Goal: Task Accomplishment & Management: Manage account settings

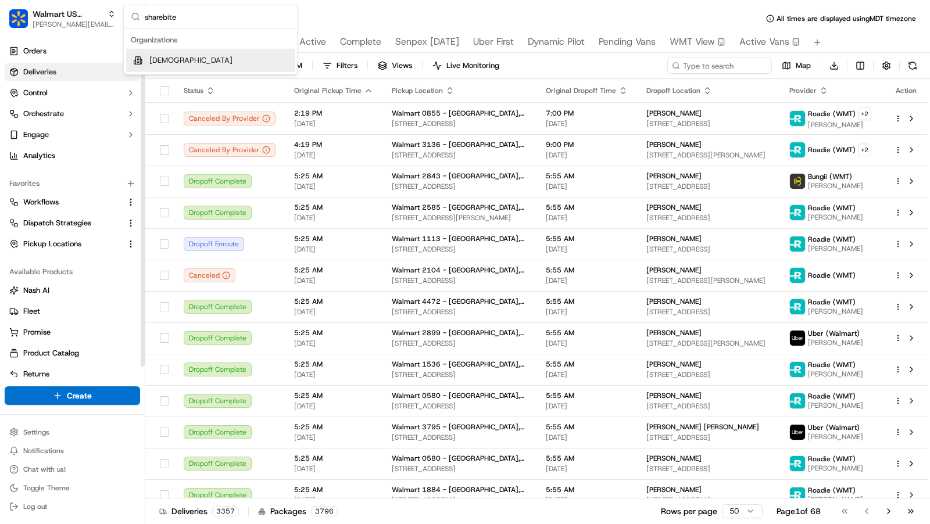
type input "sharebite"
click at [192, 56] on div "[DEMOGRAPHIC_DATA]" at bounding box center [210, 60] width 169 height 23
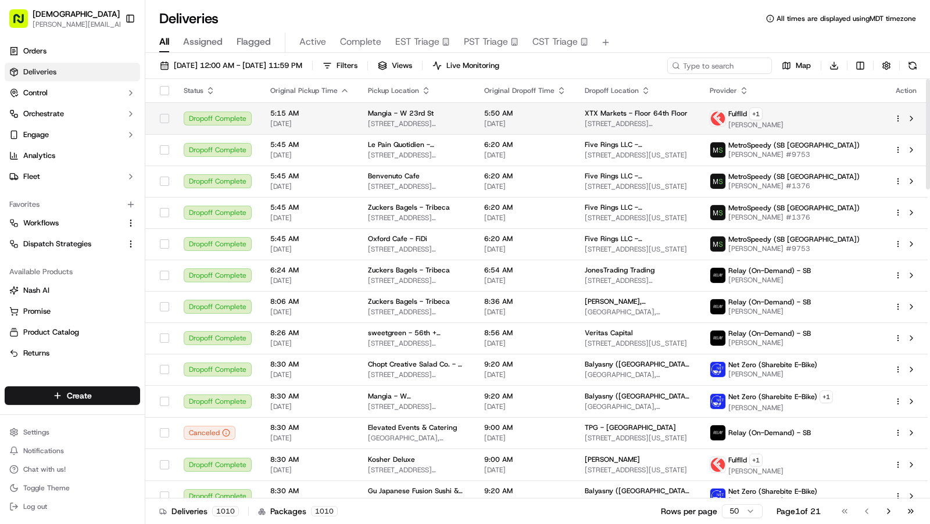
click at [508, 120] on span "[DATE]" at bounding box center [525, 123] width 82 height 9
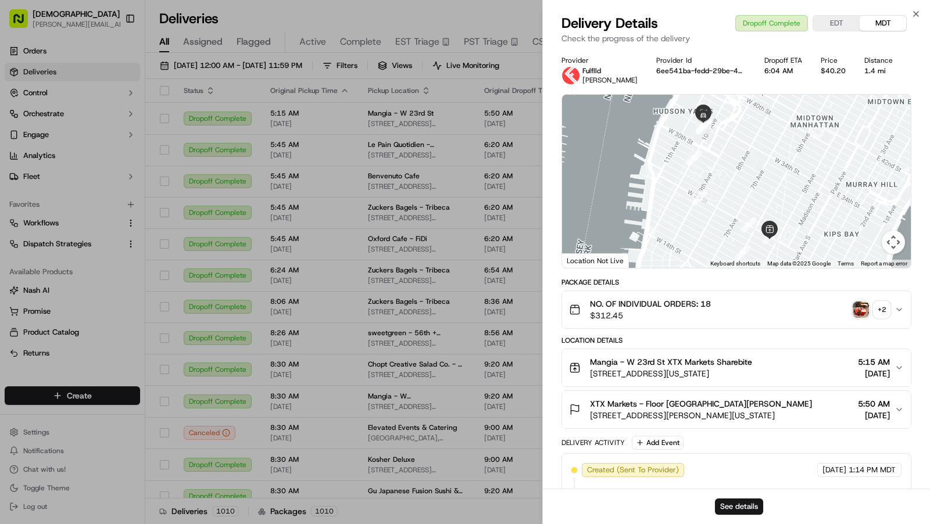
click at [855, 315] on img "button" at bounding box center [861, 310] width 16 height 16
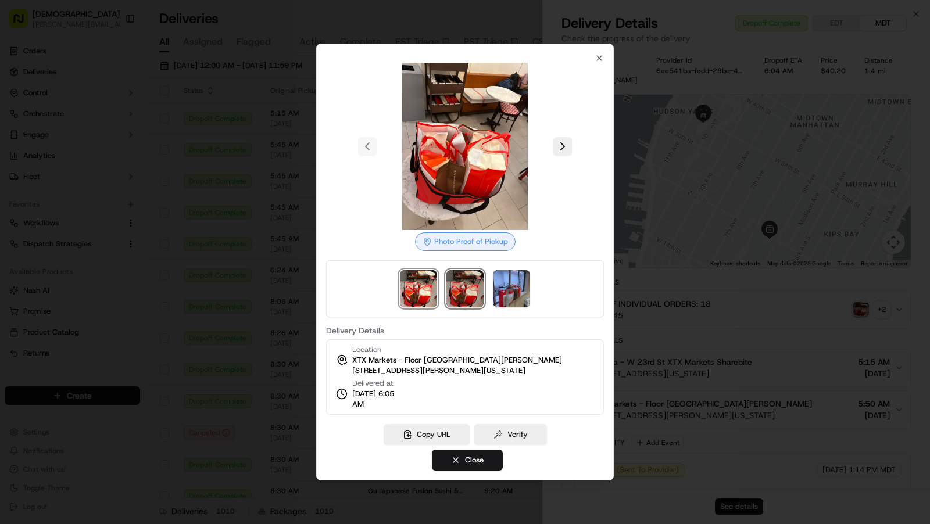
click at [459, 301] on img at bounding box center [465, 288] width 37 height 37
click at [491, 294] on div at bounding box center [465, 288] width 278 height 57
click at [502, 290] on img at bounding box center [511, 288] width 37 height 37
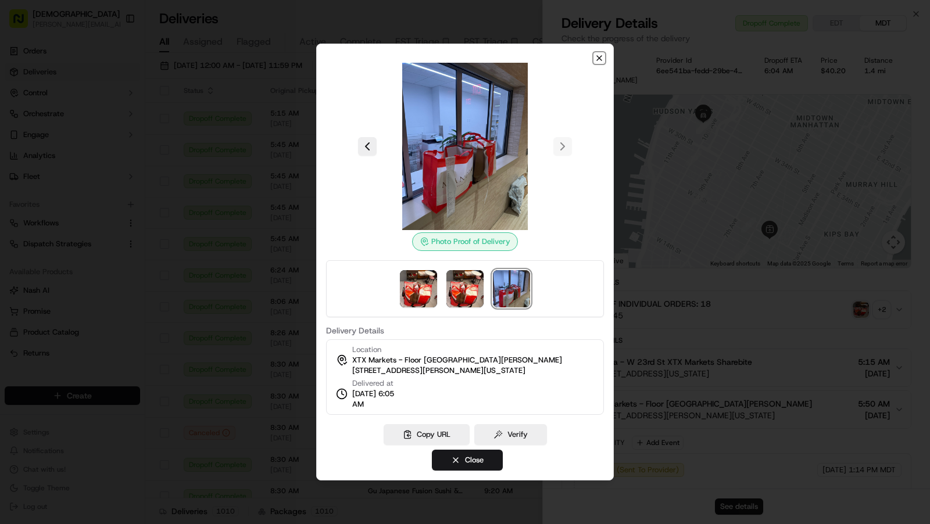
click at [599, 58] on icon "button" at bounding box center [599, 57] width 9 height 9
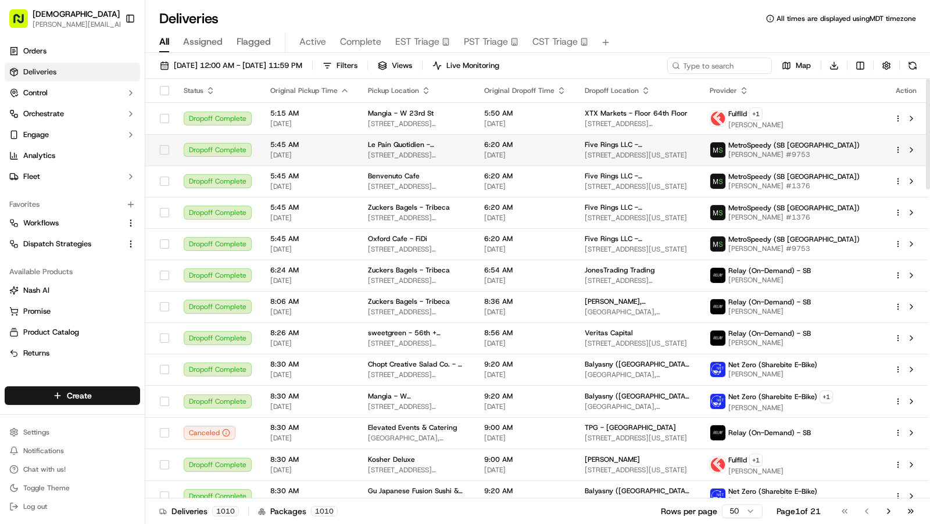
click at [462, 157] on span "85 Broad St, New York, NY 10004, USA" at bounding box center [417, 155] width 98 height 9
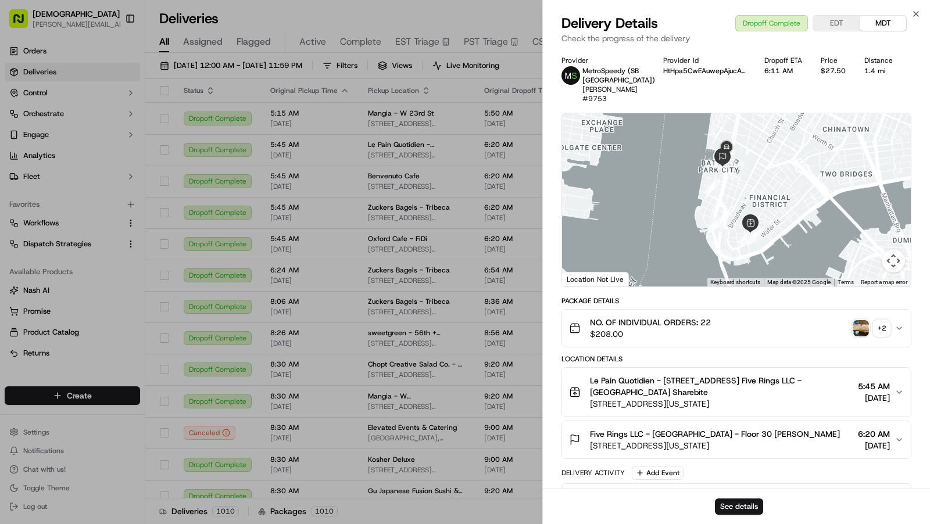
click at [859, 323] on img "button" at bounding box center [861, 328] width 16 height 16
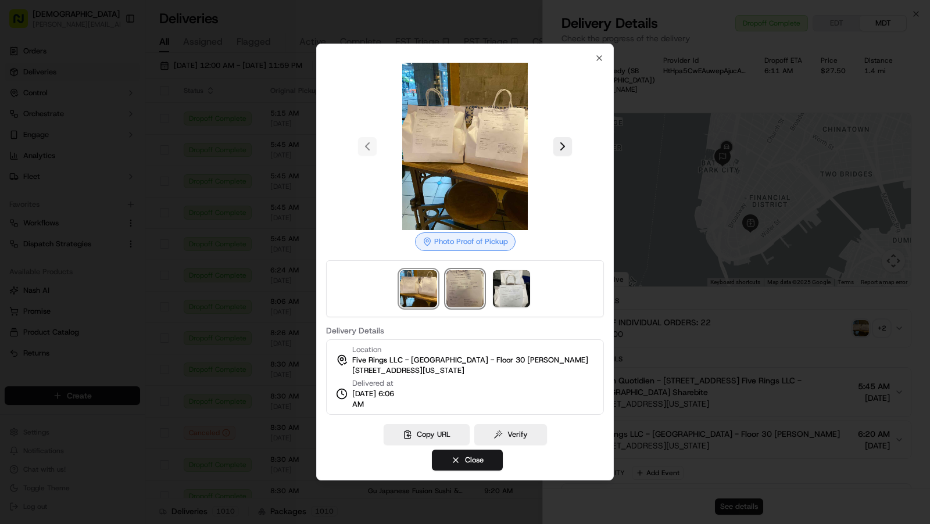
click at [448, 298] on img at bounding box center [465, 288] width 37 height 37
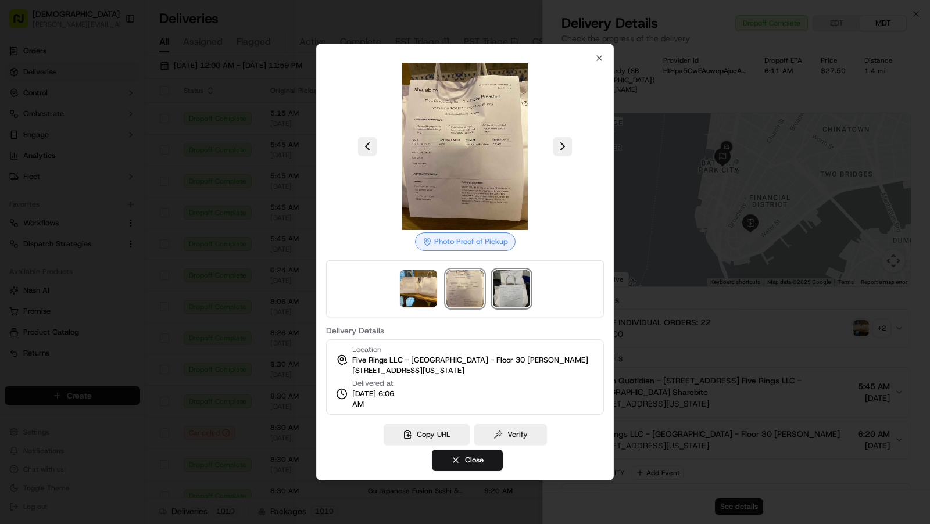
click at [511, 295] on img at bounding box center [511, 288] width 37 height 37
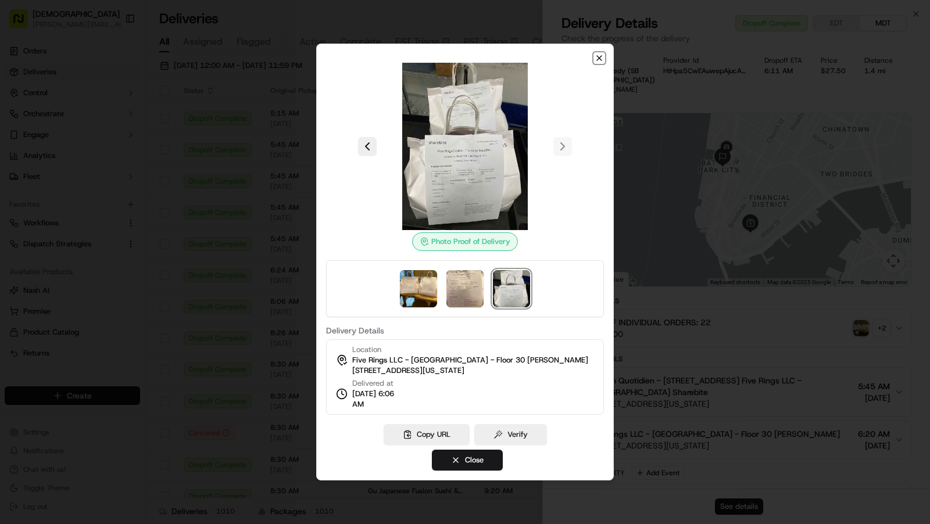
click at [598, 60] on icon "button" at bounding box center [599, 58] width 5 height 5
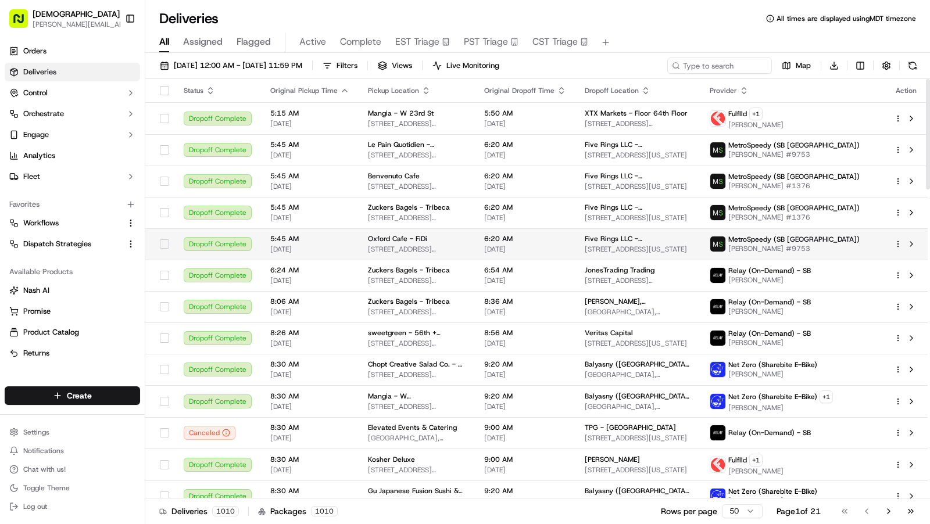
click at [433, 250] on span "86 Broad St, New York, NY 10004, USA" at bounding box center [417, 249] width 98 height 9
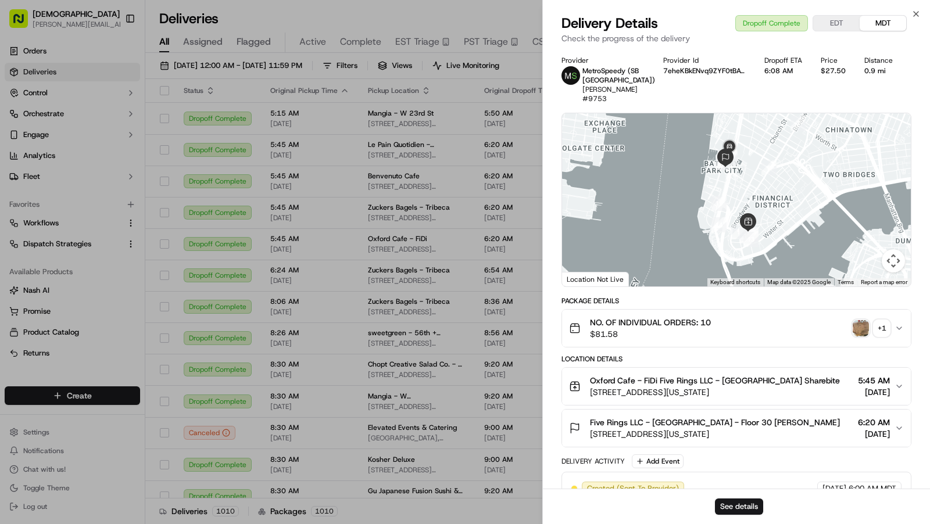
click at [858, 323] on img "button" at bounding box center [861, 328] width 16 height 16
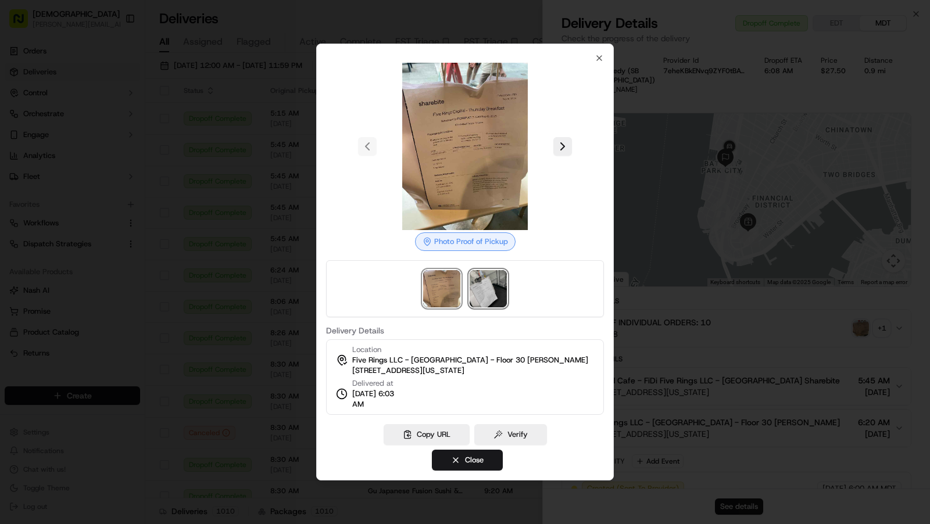
click at [488, 303] on img at bounding box center [488, 288] width 37 height 37
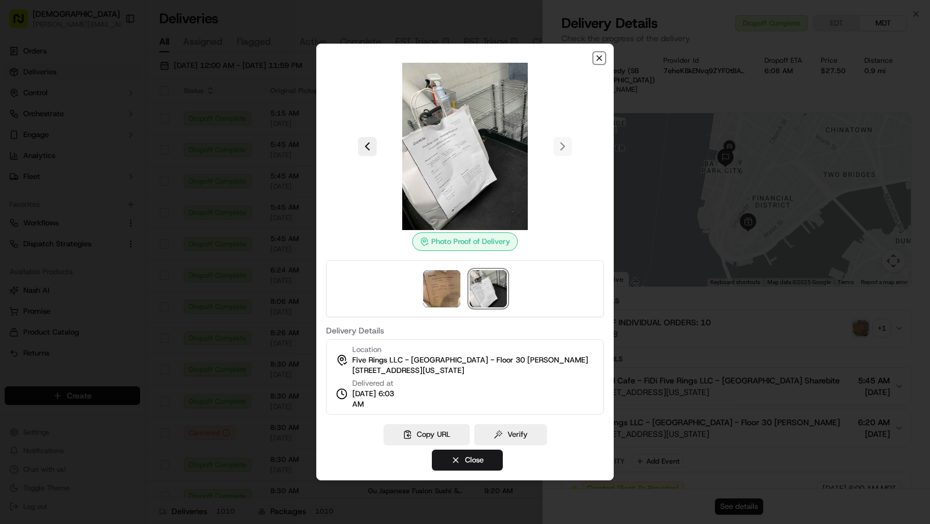
click at [600, 58] on icon "button" at bounding box center [599, 58] width 5 height 5
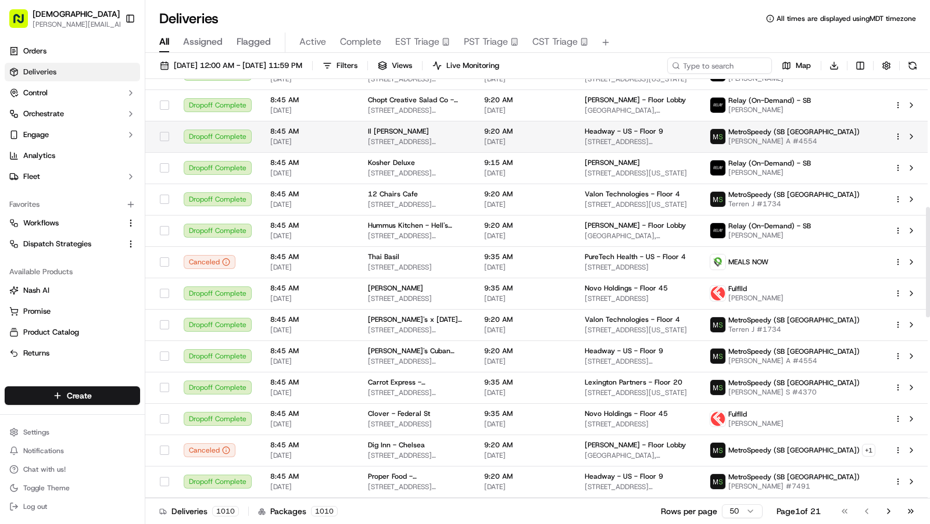
scroll to position [502, 0]
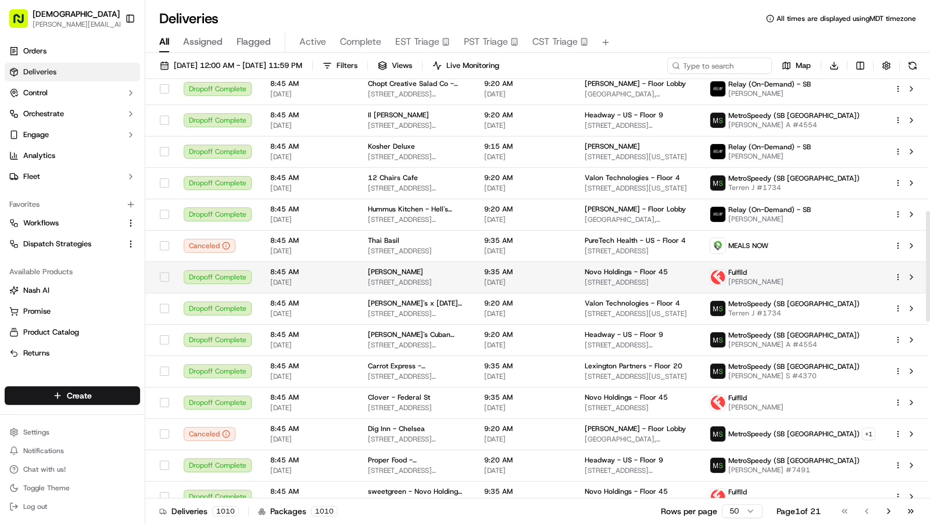
click at [453, 281] on span "1 3/4 Broad St, Boston, MA 02109, USA" at bounding box center [417, 282] width 98 height 9
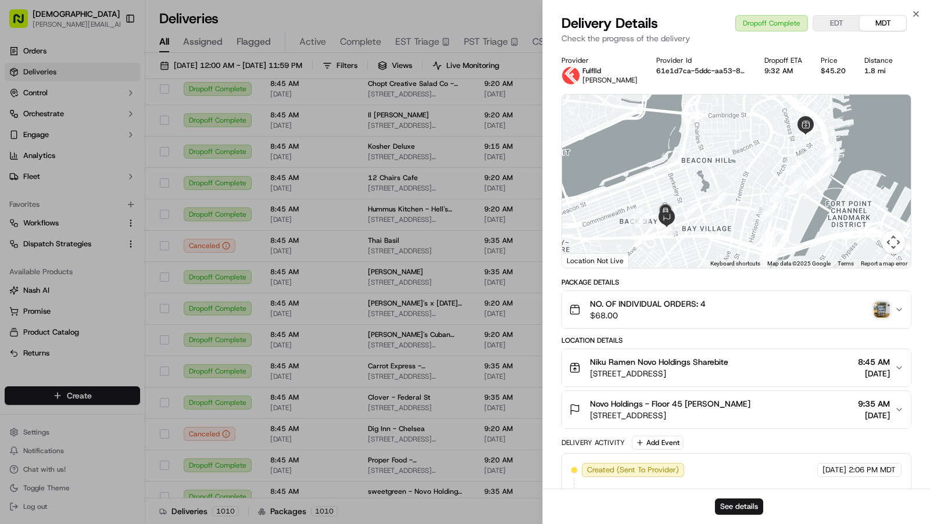
click at [881, 307] on img "button" at bounding box center [882, 310] width 16 height 16
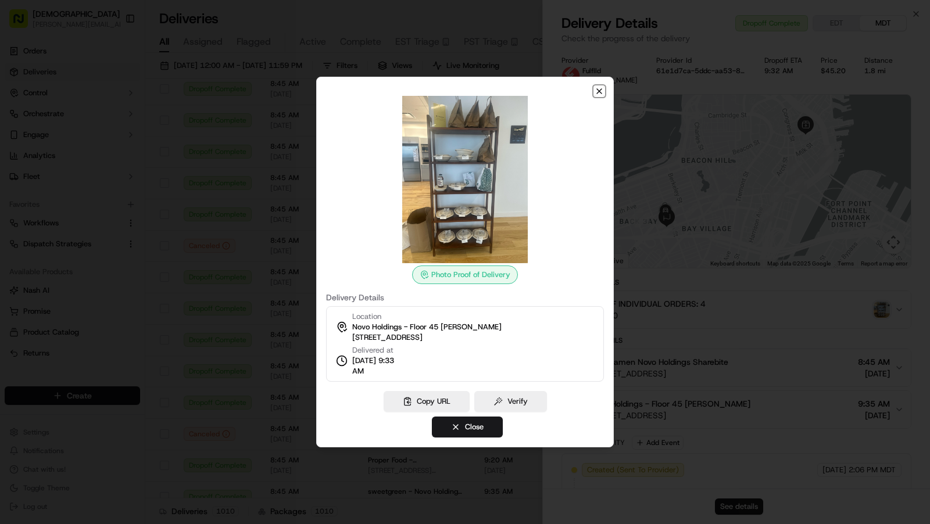
click at [603, 95] on icon "button" at bounding box center [599, 91] width 9 height 9
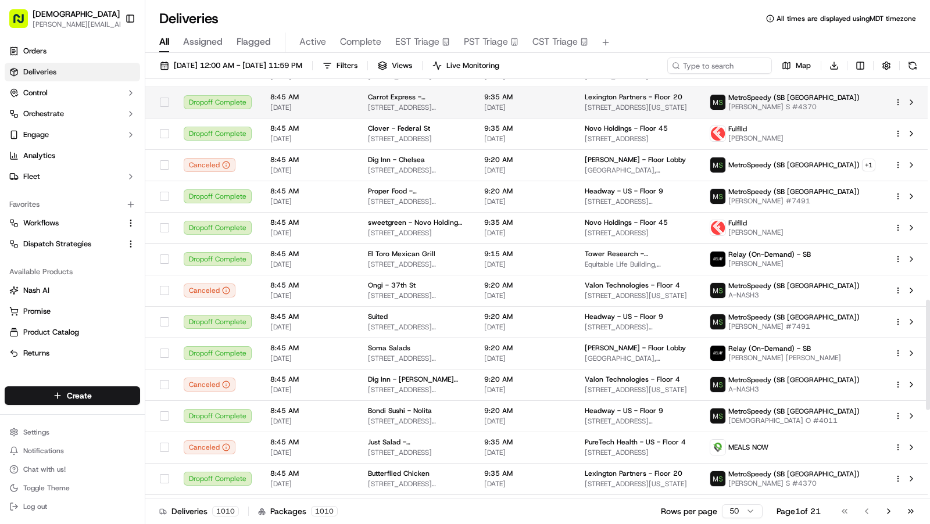
scroll to position [838, 0]
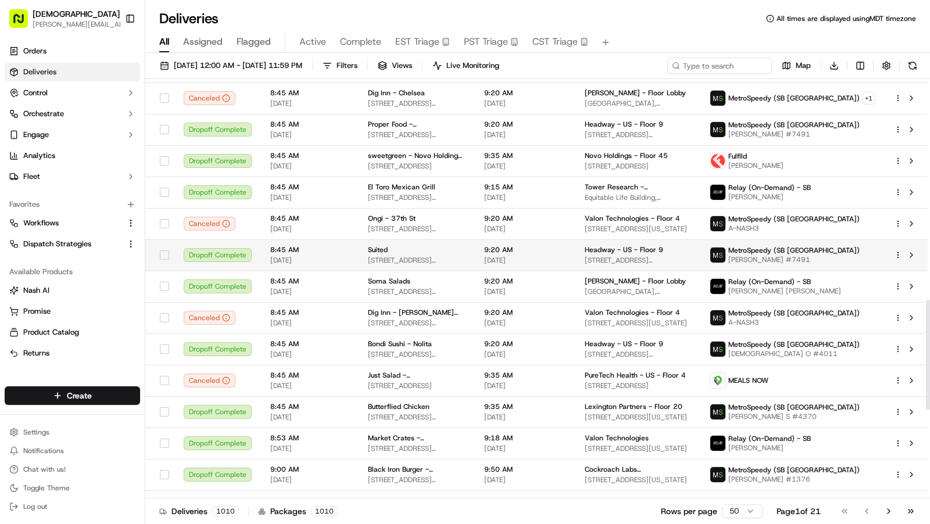
click at [438, 242] on td "Suited 45 John St, New York, NY 10038, USA" at bounding box center [417, 255] width 116 height 31
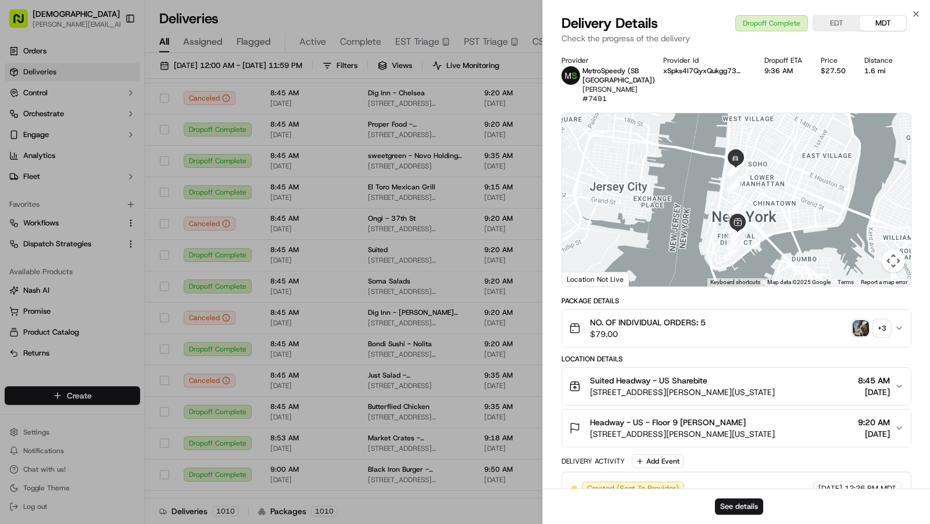
click at [854, 329] on img "button" at bounding box center [861, 328] width 16 height 16
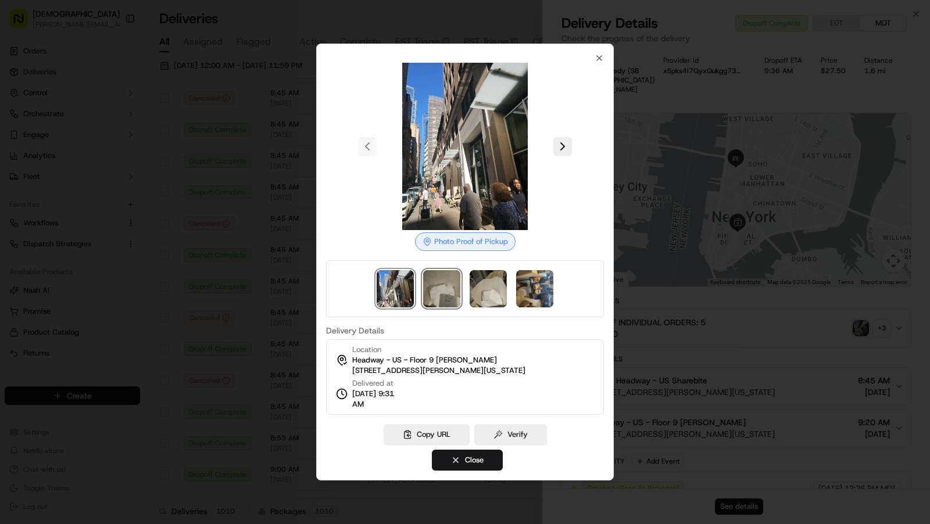
click at [460, 280] on img at bounding box center [441, 288] width 37 height 37
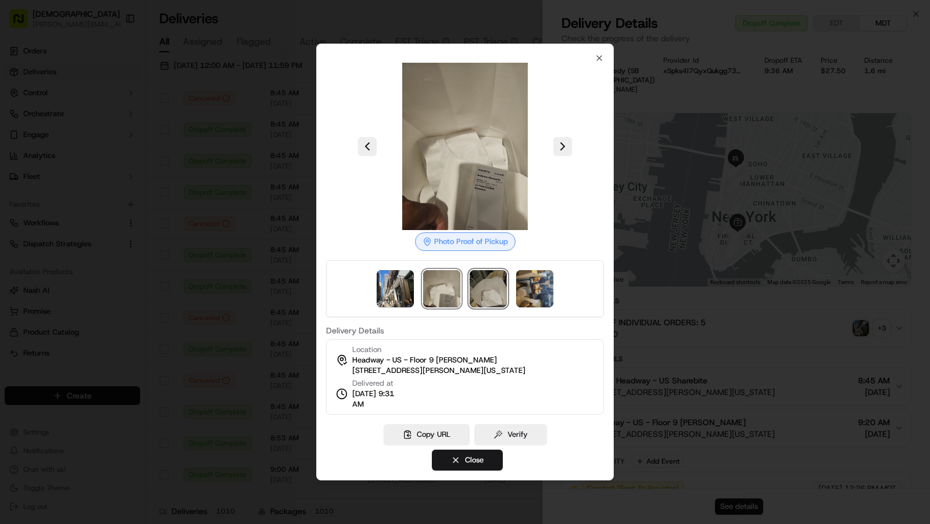
click at [497, 298] on img at bounding box center [488, 288] width 37 height 37
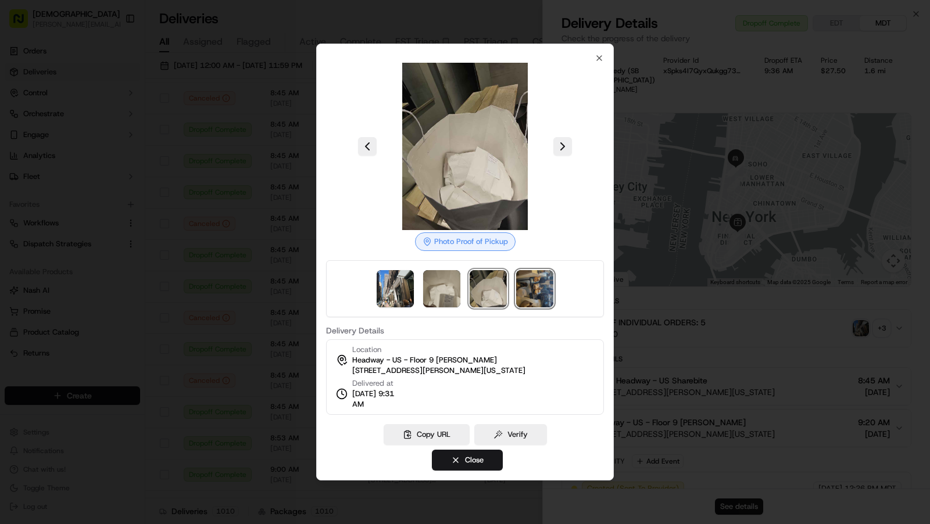
click at [541, 299] on img at bounding box center [534, 288] width 37 height 37
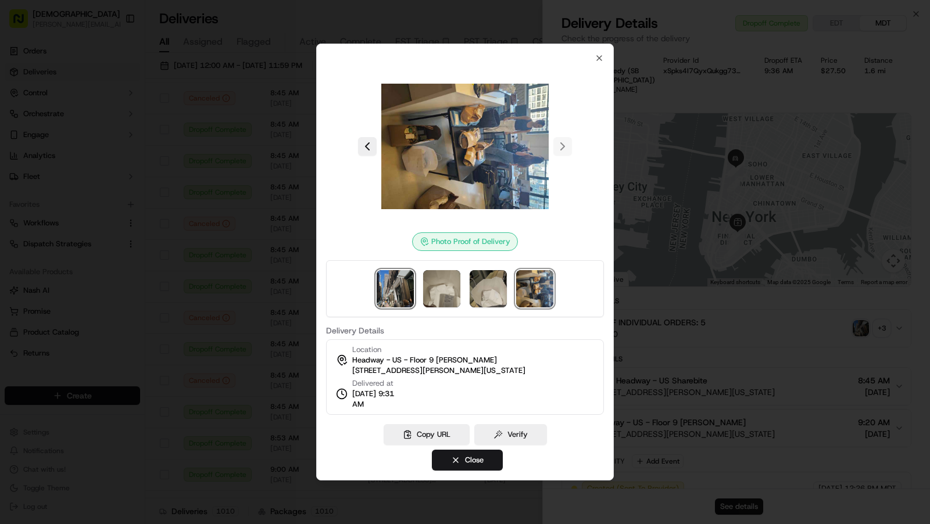
click at [391, 305] on img at bounding box center [395, 288] width 37 height 37
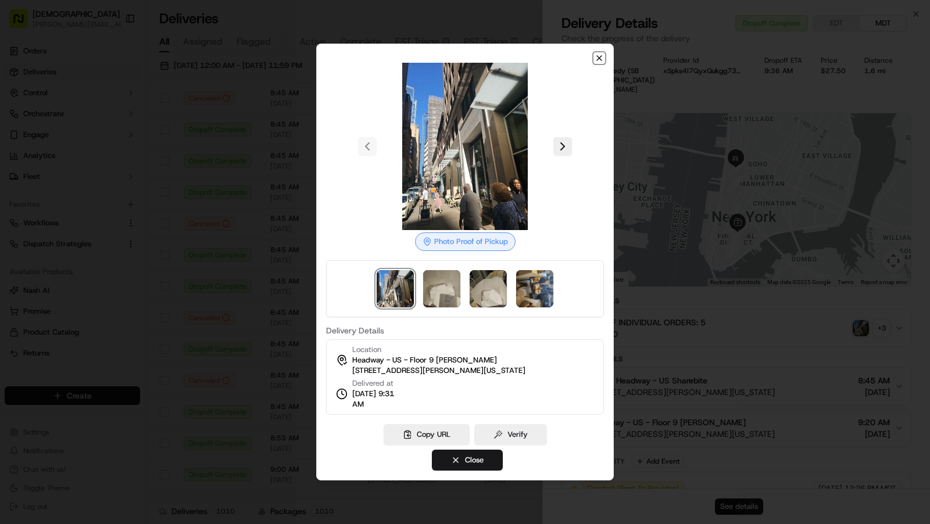
click at [603, 60] on icon "button" at bounding box center [599, 57] width 9 height 9
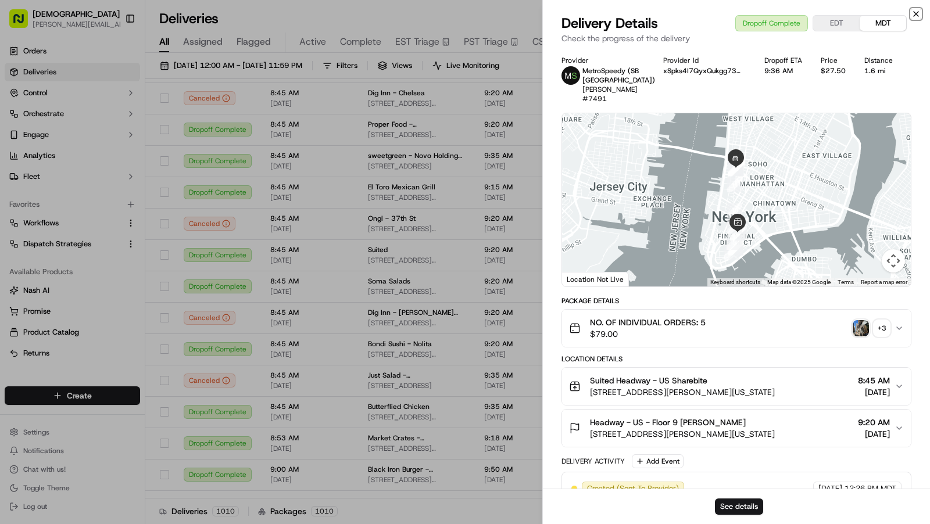
click at [919, 15] on icon "button" at bounding box center [916, 13] width 9 height 9
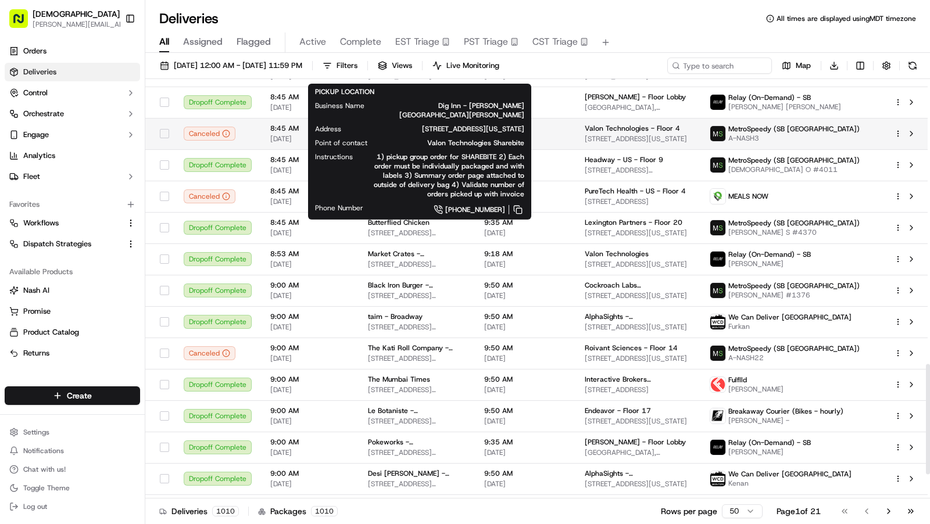
scroll to position [1138, 0]
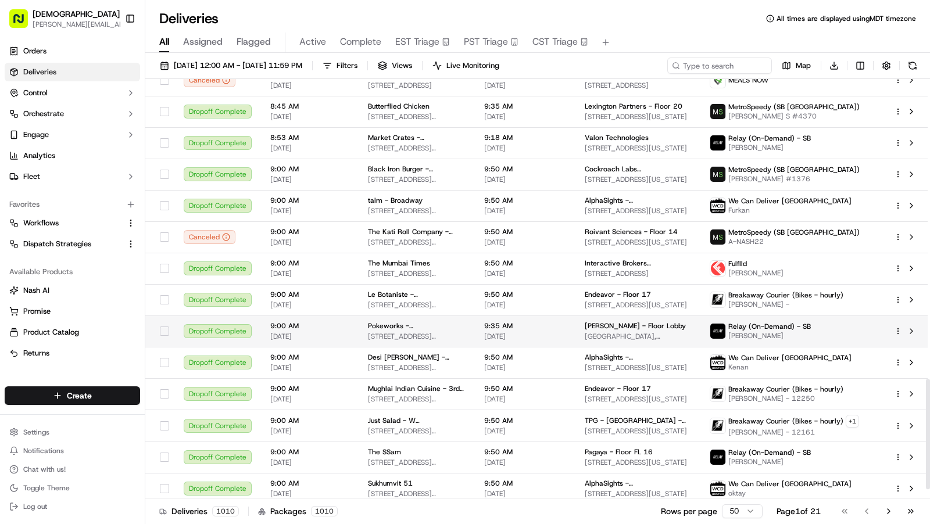
click at [391, 327] on div "Pokeworks - Hudson Yards 330 W 34th St., New York, NY 10001, USA" at bounding box center [417, 332] width 98 height 20
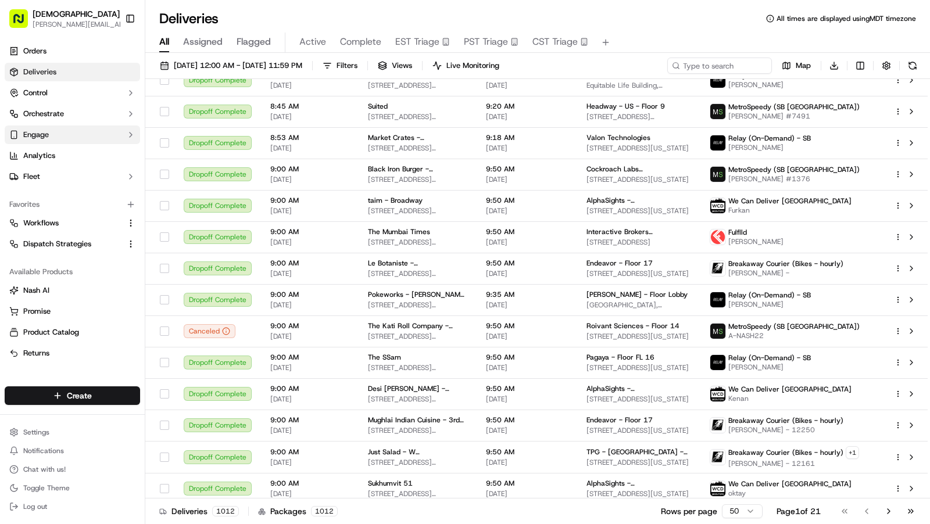
click at [70, 133] on button "Engage" at bounding box center [72, 135] width 135 height 19
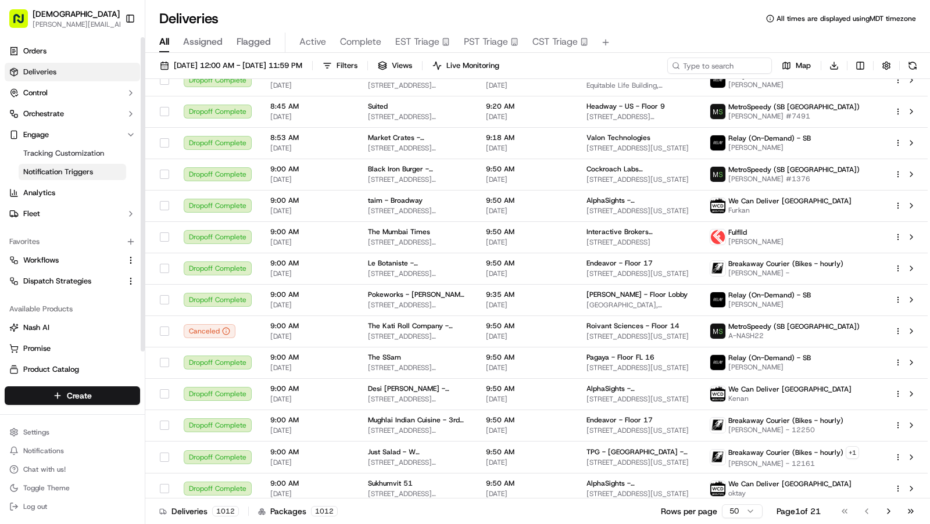
click at [80, 170] on span "Notification Triggers" at bounding box center [58, 172] width 70 height 10
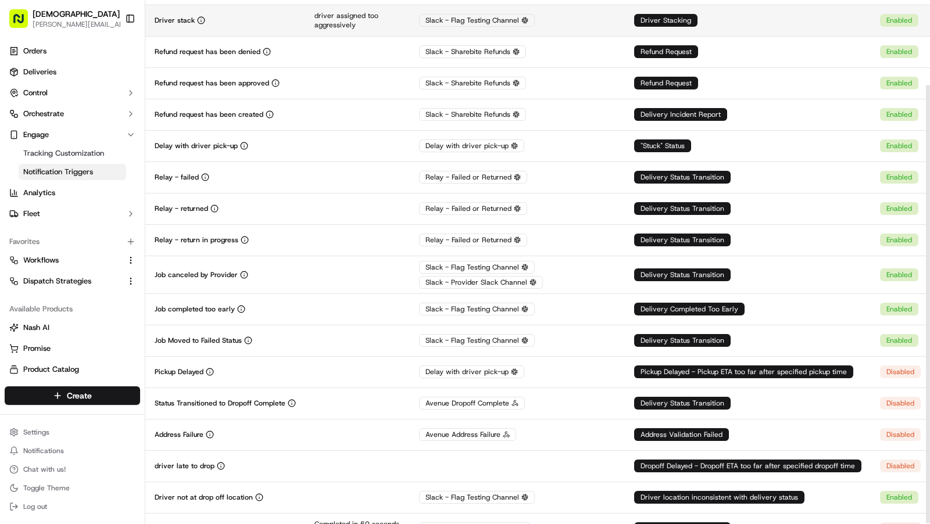
scroll to position [102, 0]
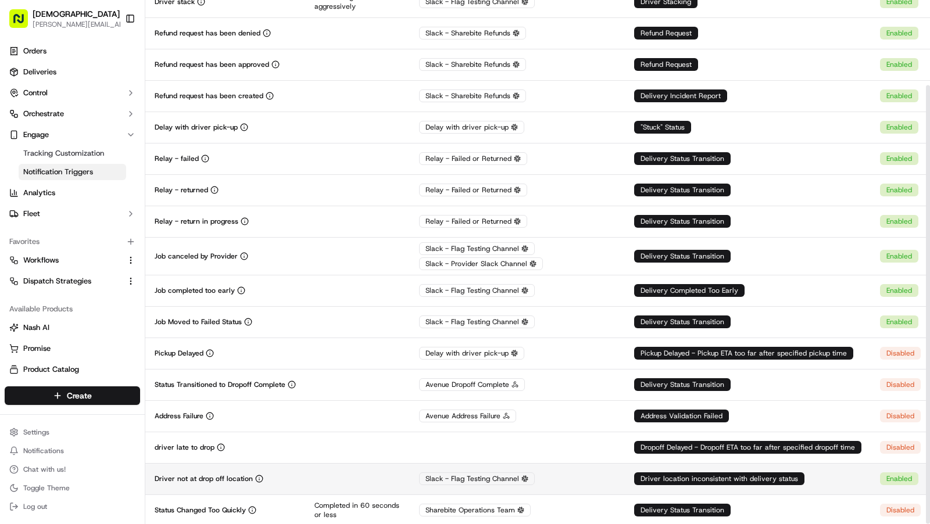
click at [575, 481] on div "Slack - Flag Testing Channel" at bounding box center [517, 479] width 197 height 13
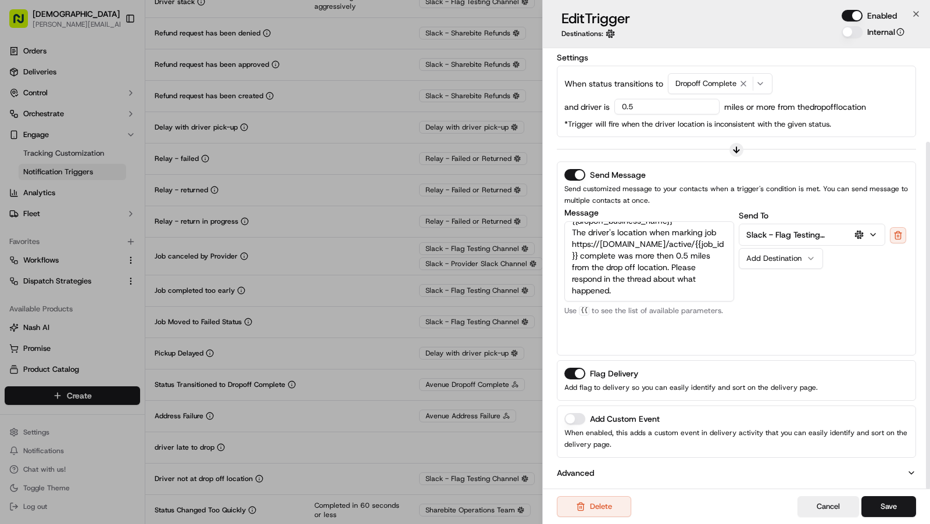
scroll to position [117, 0]
click at [825, 498] on button "Cancel" at bounding box center [829, 507] width 62 height 21
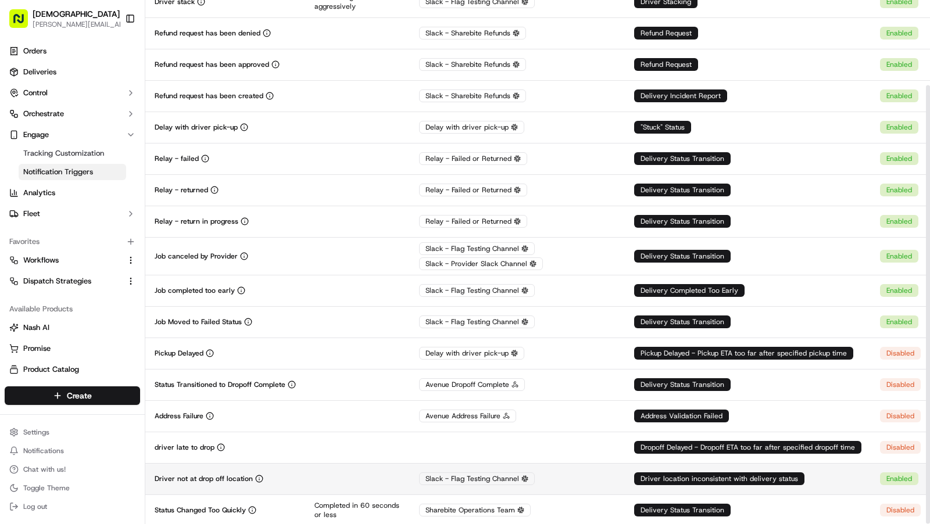
click at [534, 481] on div "Slack - Flag Testing Channel" at bounding box center [517, 479] width 197 height 13
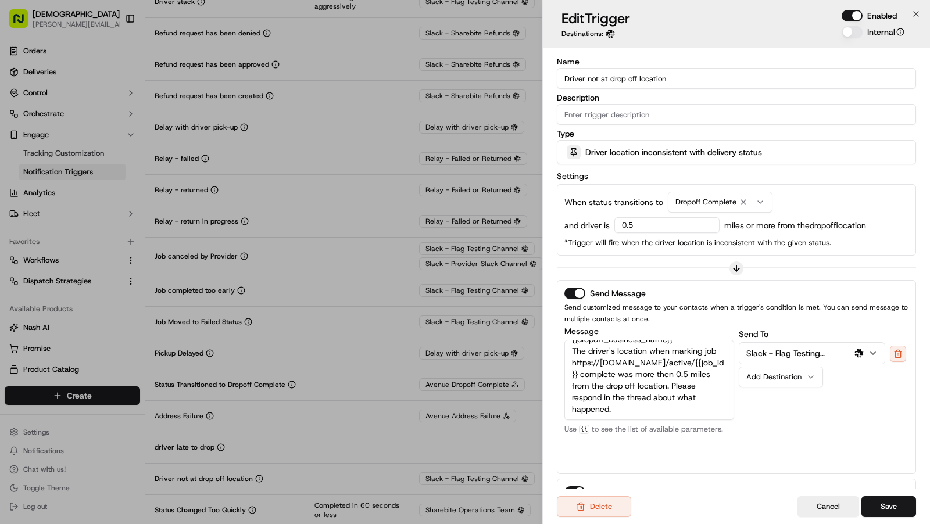
scroll to position [0, 0]
click at [829, 510] on button "Cancel" at bounding box center [829, 507] width 62 height 21
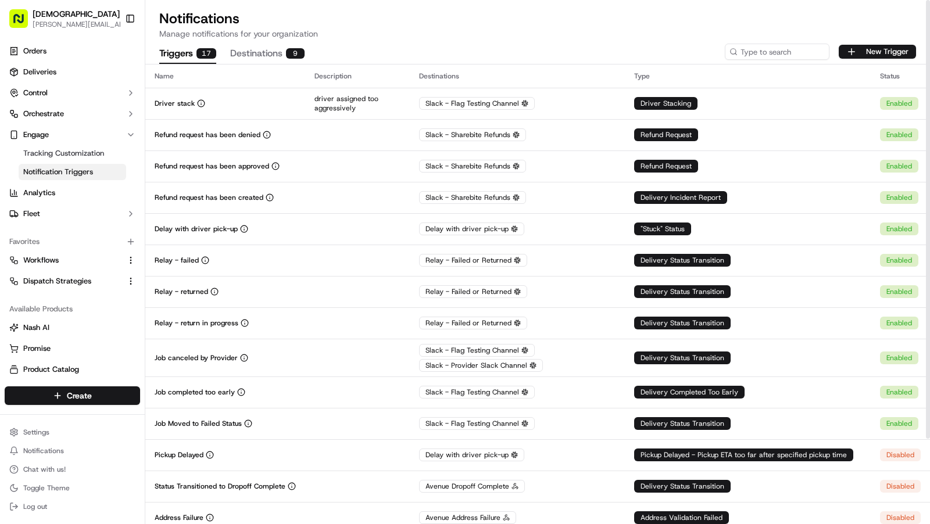
click at [247, 59] on button "Destinations 9" at bounding box center [267, 54] width 74 height 20
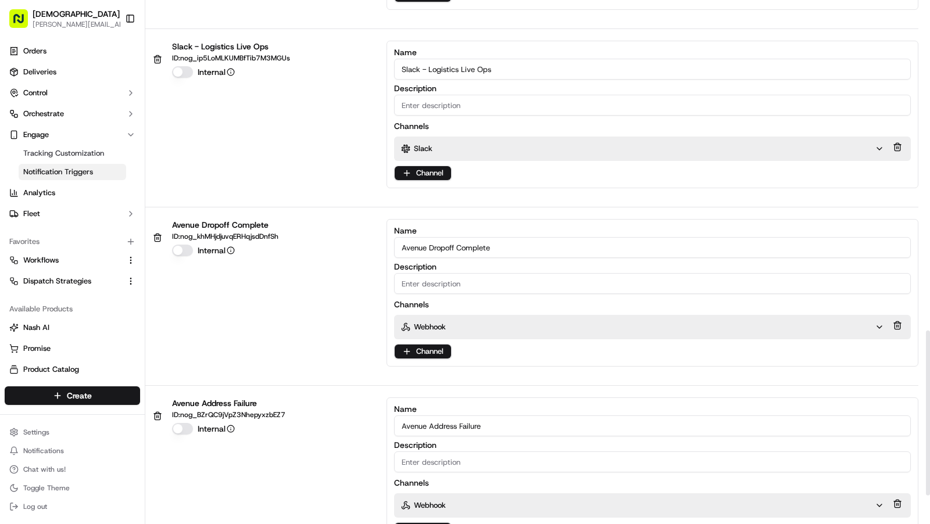
scroll to position [1144, 0]
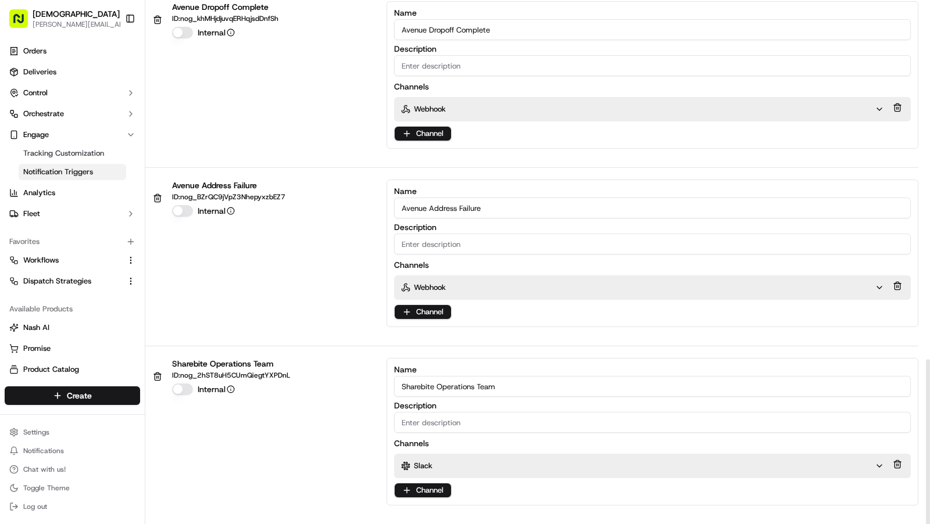
click at [472, 462] on div "Slack" at bounding box center [638, 466] width 474 height 10
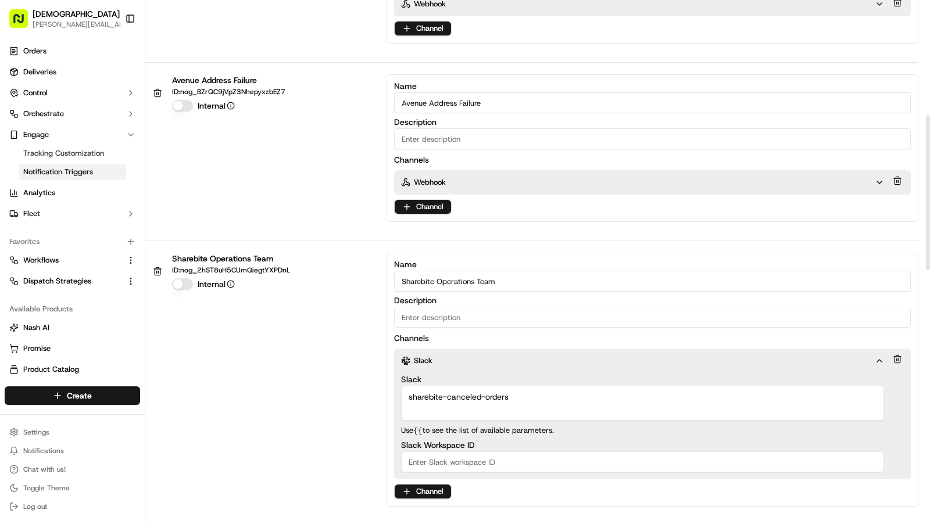
scroll to position [0, 0]
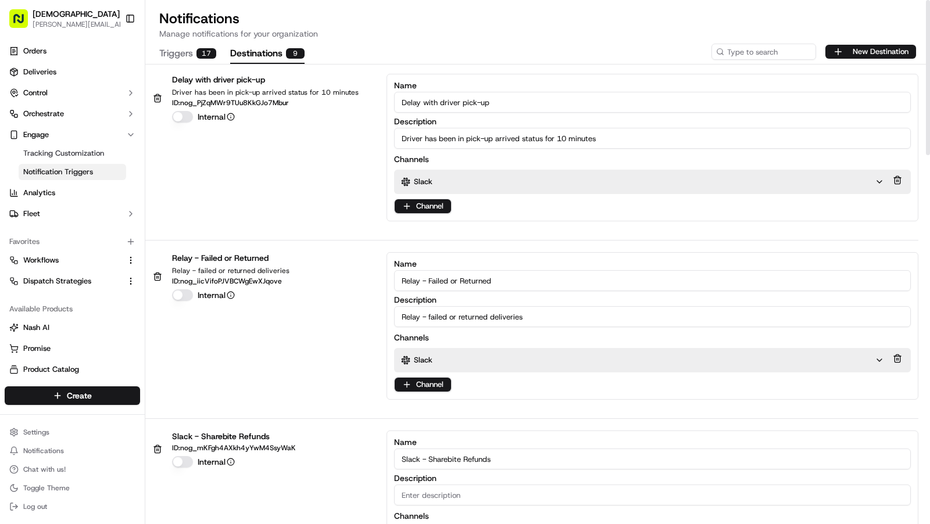
click at [179, 50] on button "Triggers 17" at bounding box center [187, 54] width 57 height 20
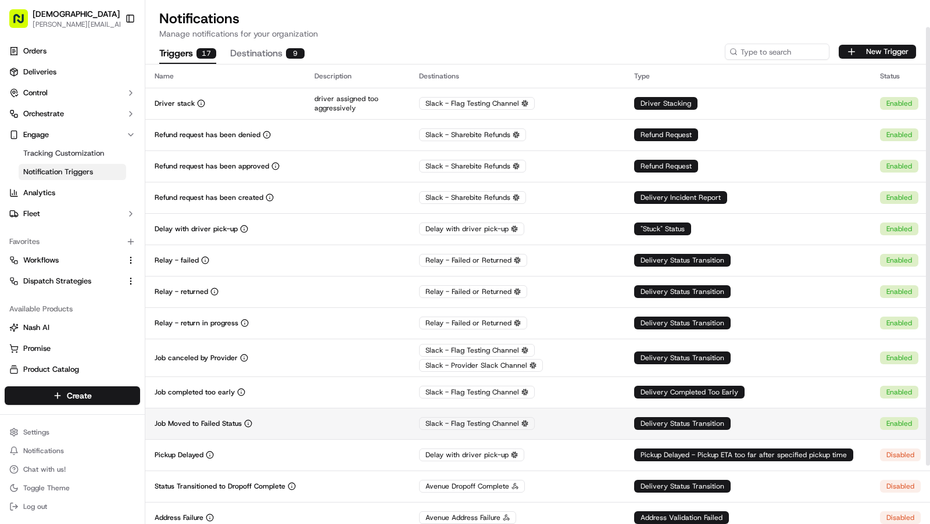
scroll to position [102, 0]
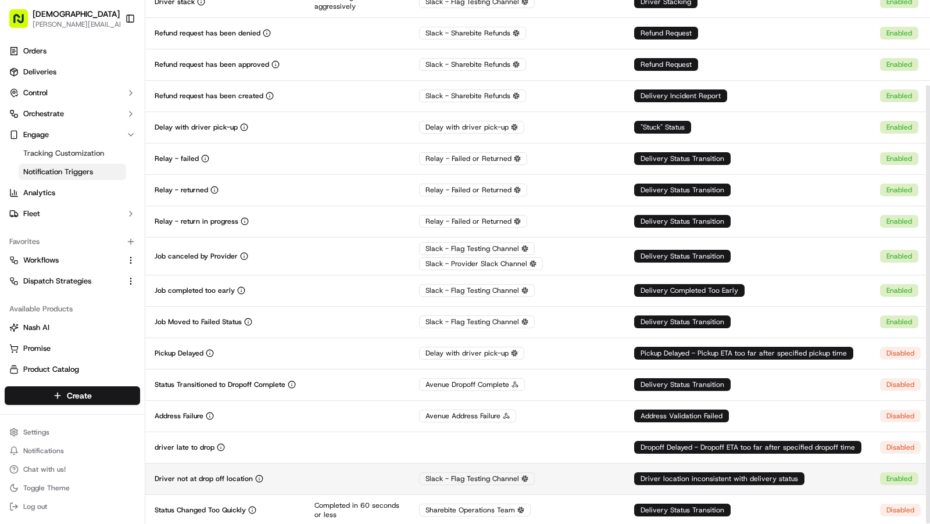
click at [397, 484] on td at bounding box center [357, 478] width 105 height 31
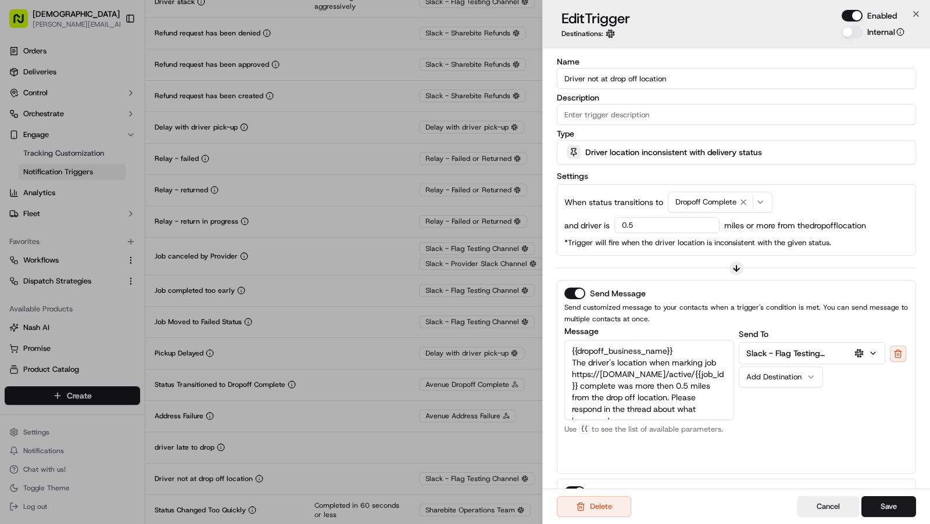
click at [809, 350] on p "Slack - Flag Testing Channel" at bounding box center [797, 354] width 101 height 12
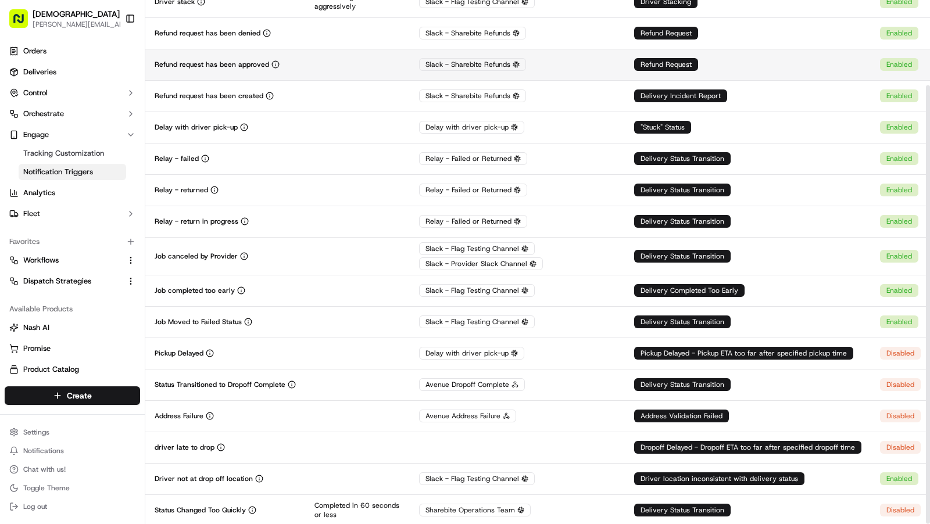
scroll to position [0, 0]
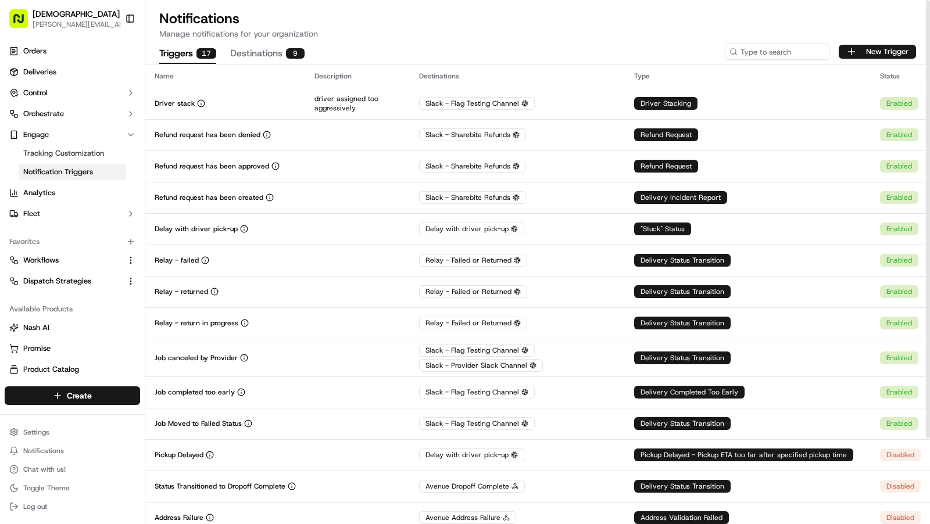
click at [260, 64] on div "Notifications Manage notifications for your organization Triggers 17 Destinatio…" at bounding box center [537, 314] width 785 height 628
click at [259, 57] on button "Destinations 9" at bounding box center [267, 54] width 74 height 20
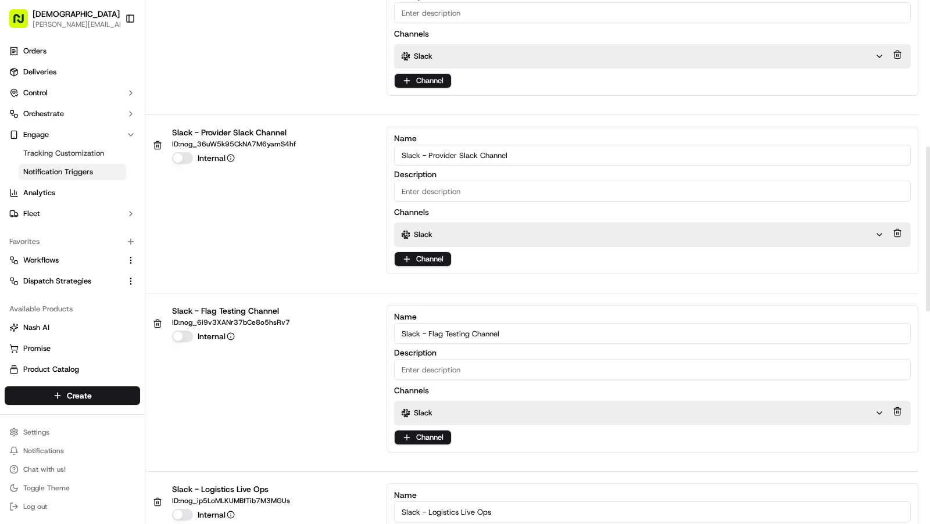
scroll to position [493, 0]
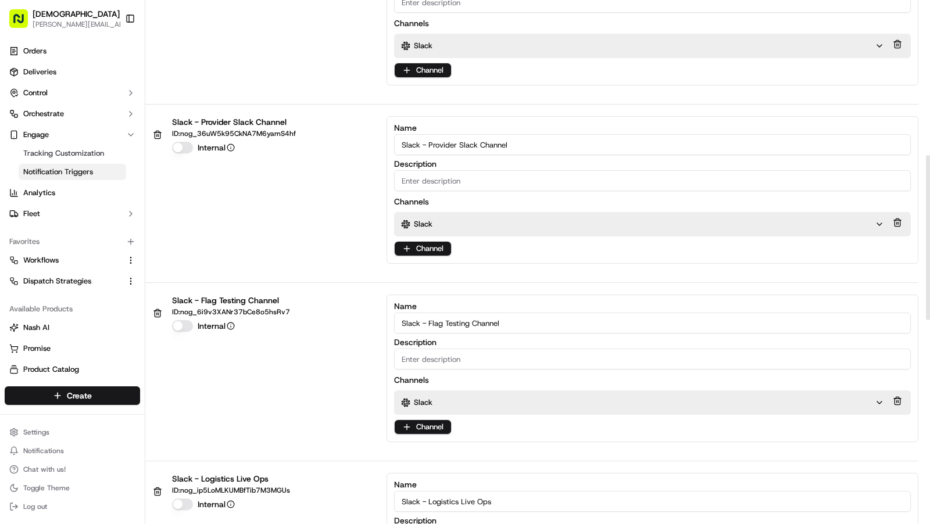
click at [480, 403] on div "Slack" at bounding box center [642, 403] width 497 height 24
click at [515, 399] on div "Slack" at bounding box center [638, 403] width 474 height 10
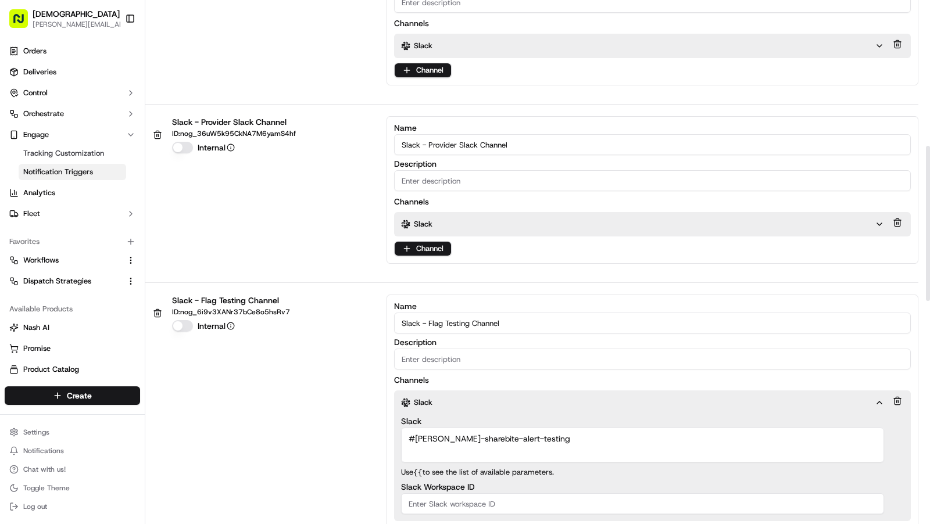
drag, startPoint x: 537, startPoint y: 436, endPoint x: 354, endPoint y: 436, distance: 183.7
click at [354, 436] on div "Slack - Flag Testing Channel ID: nog_6i9v3XANr37bCe8o5hsRv7 Internal Name Slack…" at bounding box center [531, 422] width 773 height 254
click at [73, 154] on span "Tracking Customization" at bounding box center [63, 153] width 81 height 10
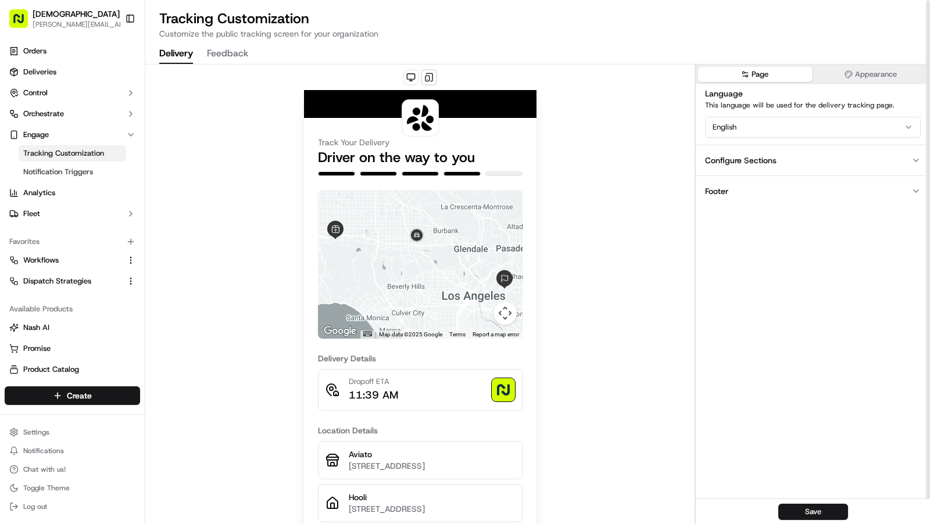
click at [227, 53] on button "Feedback" at bounding box center [227, 54] width 41 height 20
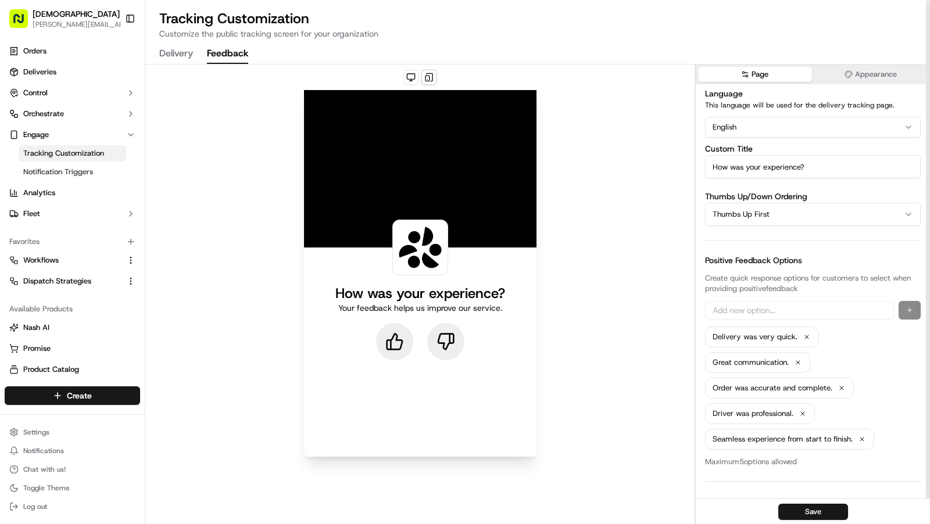
click at [865, 69] on button "Appearance" at bounding box center [872, 74] width 114 height 15
click at [772, 71] on button "Page" at bounding box center [755, 74] width 114 height 15
click at [602, 332] on div "How was your experience? Your feedback helps us improve our service." at bounding box center [419, 295] width 549 height 461
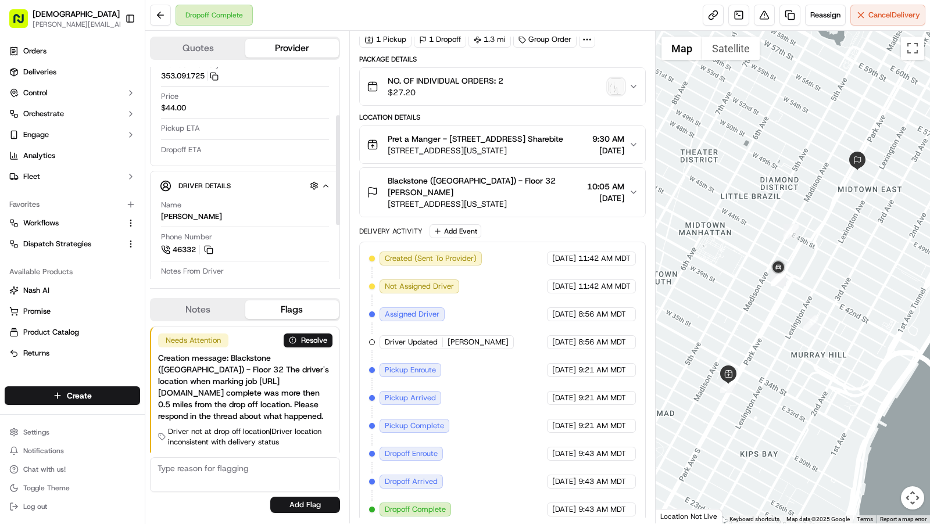
scroll to position [26, 0]
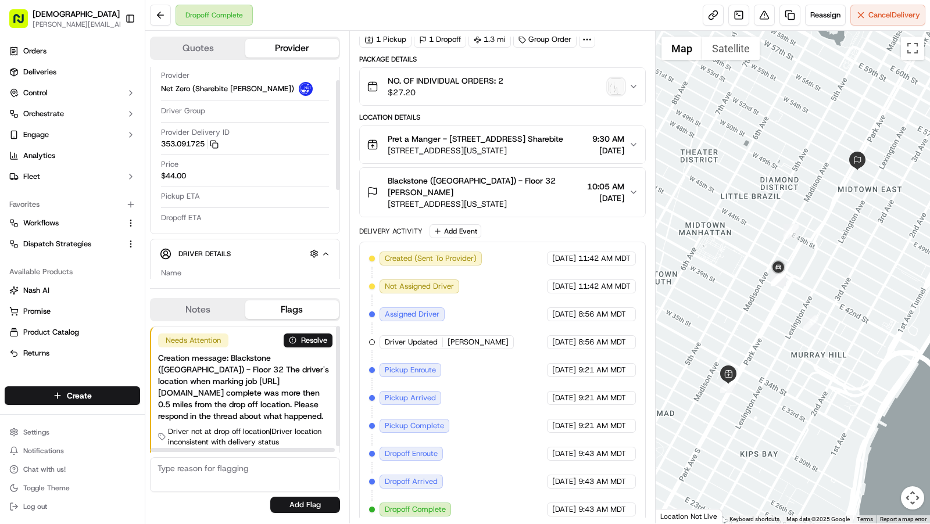
click at [196, 317] on button "Notes" at bounding box center [198, 310] width 94 height 19
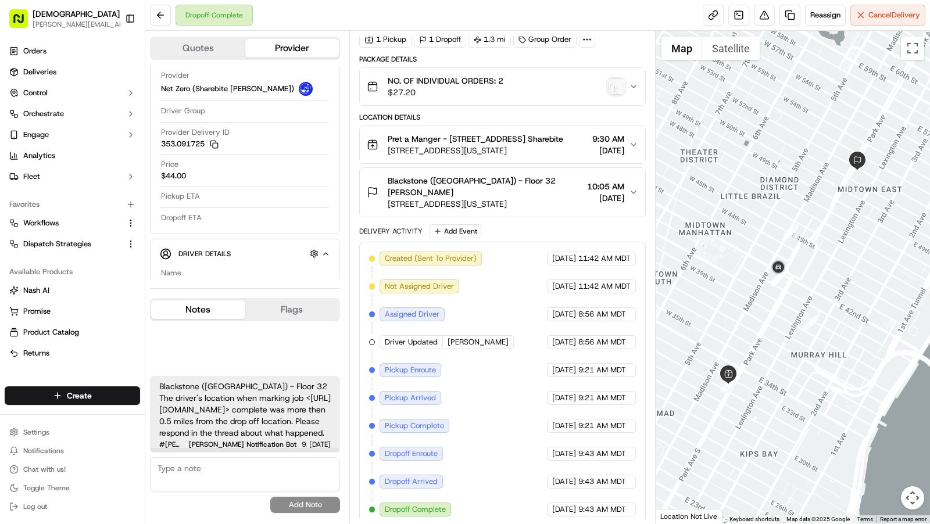
click at [290, 301] on button "Flags" at bounding box center [292, 310] width 94 height 19
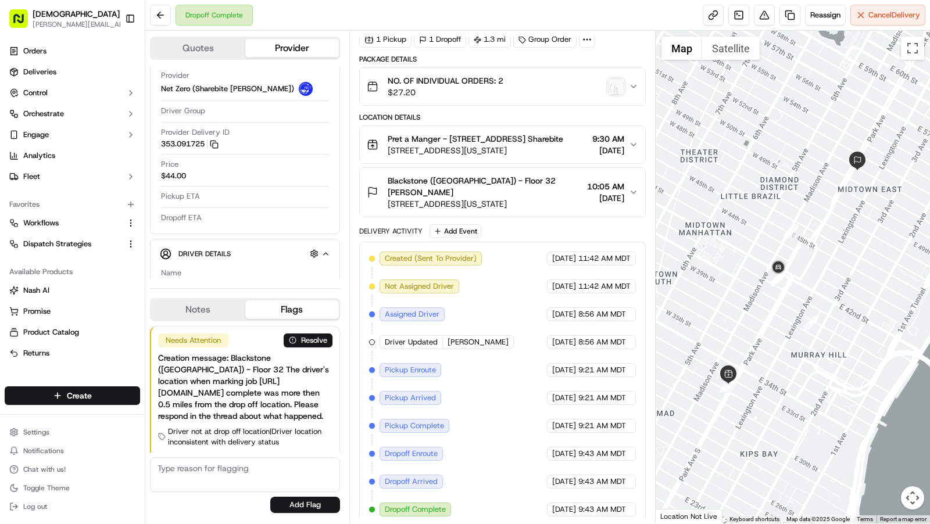
click at [620, 84] on img "button" at bounding box center [616, 86] width 16 height 16
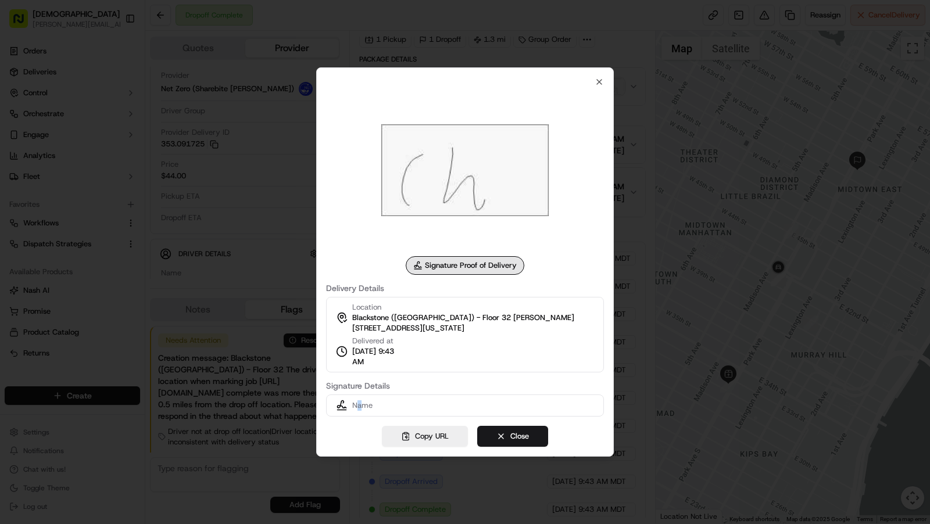
drag, startPoint x: 364, startPoint y: 405, endPoint x: 347, endPoint y: 405, distance: 17.4
click at [351, 405] on div "Name" at bounding box center [465, 406] width 258 height 12
click at [594, 133] on div at bounding box center [465, 170] width 278 height 167
click at [601, 83] on icon "button" at bounding box center [599, 81] width 9 height 9
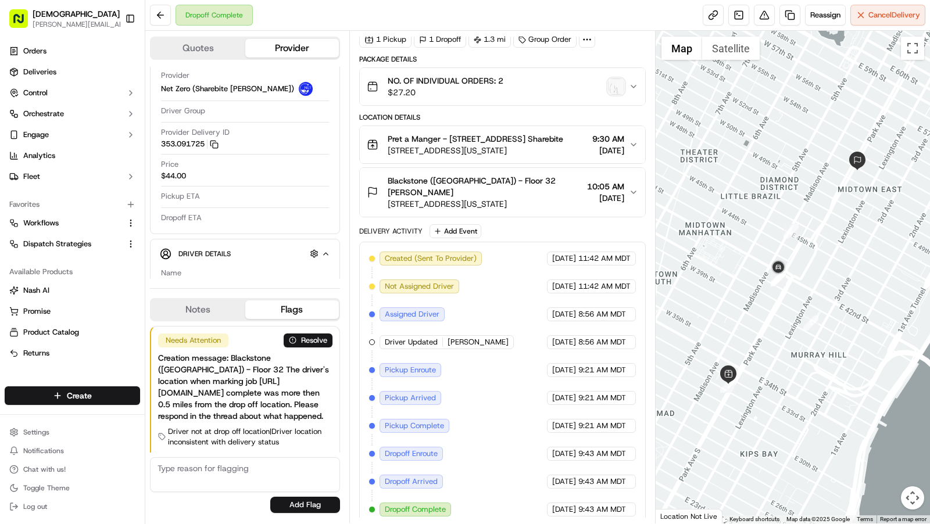
click at [637, 86] on icon "button" at bounding box center [633, 86] width 9 height 9
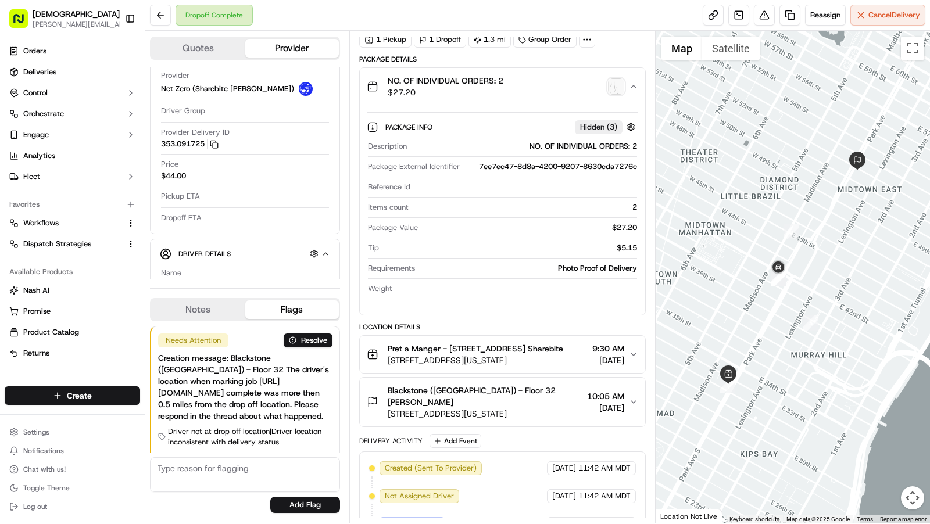
click at [635, 84] on icon "button" at bounding box center [633, 86] width 9 height 9
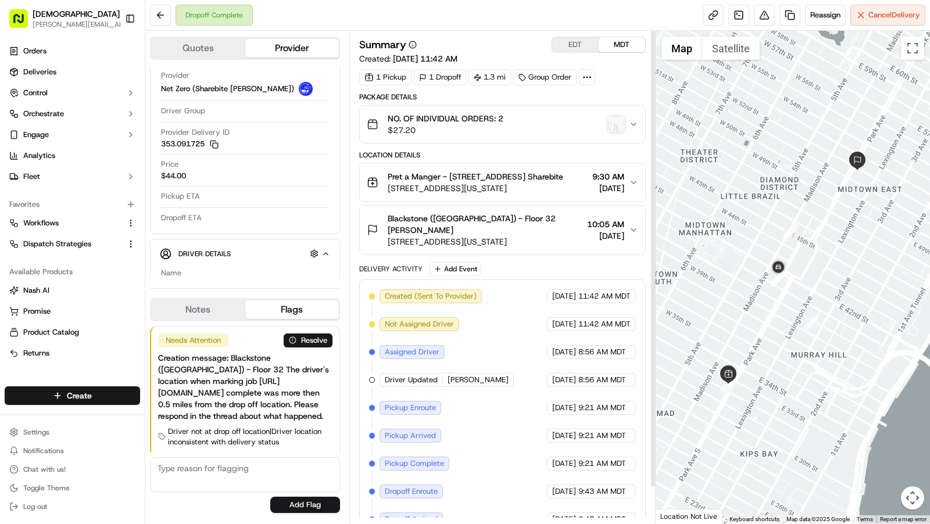
scroll to position [2, 0]
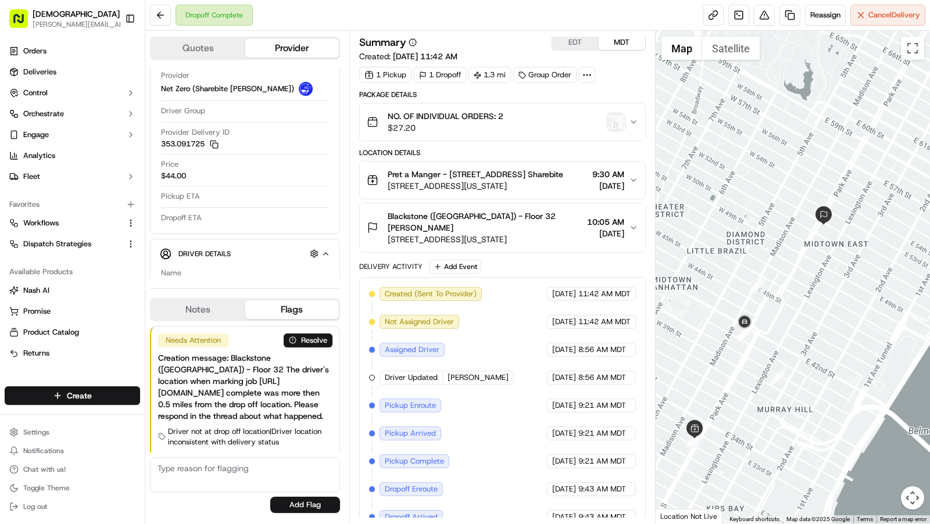
drag, startPoint x: 875, startPoint y: 204, endPoint x: 840, endPoint y: 258, distance: 64.7
click at [840, 259] on div at bounding box center [793, 277] width 275 height 493
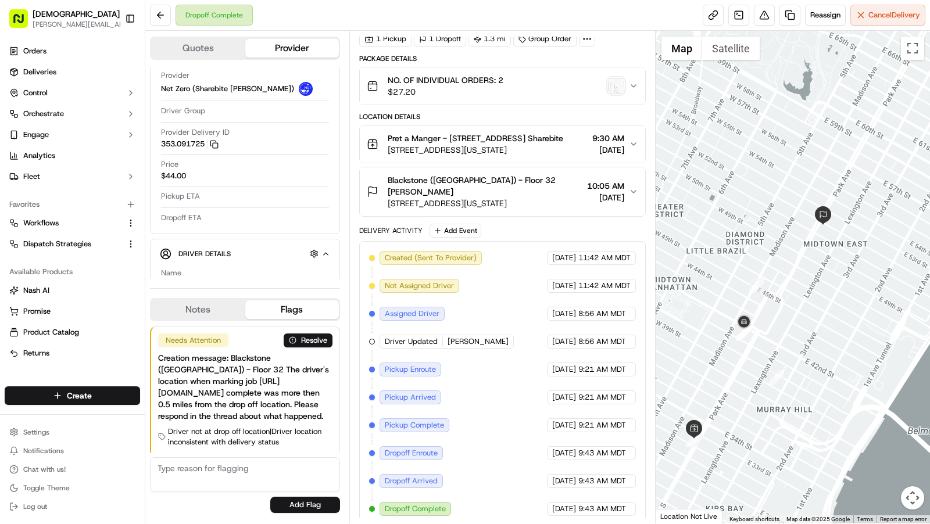
scroll to position [0, 0]
